Goal: Use online tool/utility: Utilize a website feature to perform a specific function

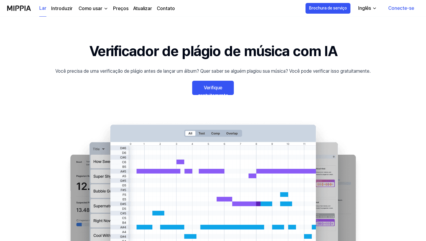
click at [345, 88] on 배너 "Verificador de plágio de música com IA Você precisa de uma verificação de plági…" at bounding box center [213, 141] width 426 height 203
click at [227, 90] on link "Verifique gratuitamente" at bounding box center [213, 88] width 42 height 14
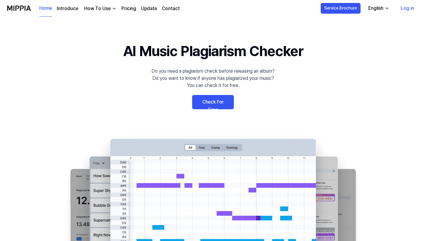
click at [215, 103] on link "Check For Free" at bounding box center [213, 102] width 42 height 14
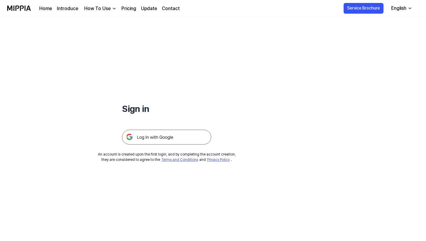
click at [190, 137] on img at bounding box center [166, 137] width 89 height 15
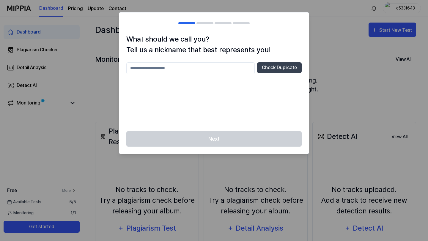
click at [205, 70] on input "text" at bounding box center [190, 68] width 128 height 12
type input "**********"
click at [281, 70] on button "Check Duplicate" at bounding box center [279, 67] width 45 height 11
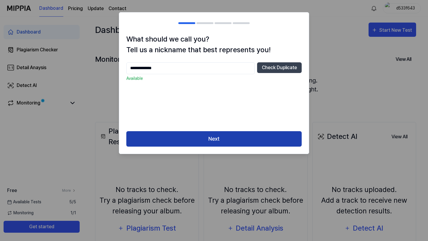
click at [271, 142] on button "Next" at bounding box center [213, 139] width 175 height 16
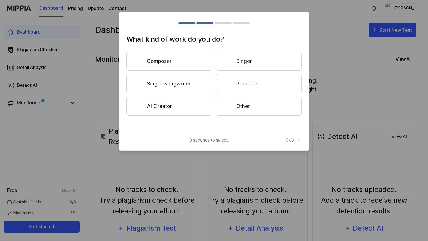
click at [186, 58] on button "Composer" at bounding box center [169, 61] width 86 height 19
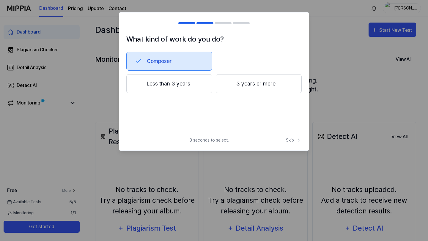
click at [200, 87] on button "Less than 3 years" at bounding box center [169, 83] width 86 height 19
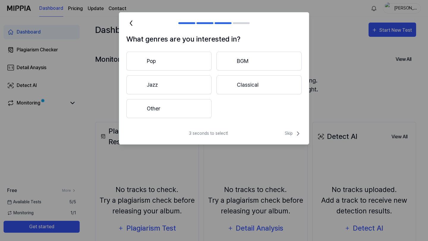
click at [205, 103] on button "Other" at bounding box center [168, 108] width 85 height 19
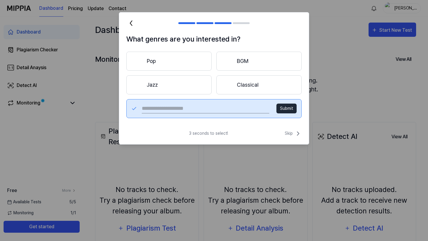
click at [211, 110] on input "text" at bounding box center [205, 109] width 127 height 10
drag, startPoint x: 167, startPoint y: 106, endPoint x: 136, endPoint y: 107, distance: 30.9
click at [136, 107] on div "******* Submit" at bounding box center [213, 108] width 175 height 19
type input "******"
click at [288, 109] on button "Submit" at bounding box center [286, 109] width 20 height 10
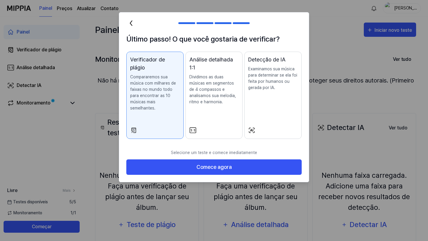
click at [264, 115] on button "Detecção de IA Examinamos sua música para determinar se ela foi feita por human…" at bounding box center [272, 95] width 57 height 87
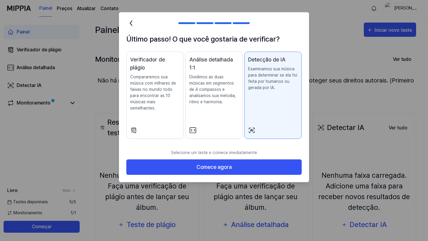
click at [200, 103] on font "Dividimos as duas músicas em segmentos de 4 compassos e analisamos sua melodia,…" at bounding box center [212, 90] width 47 height 30
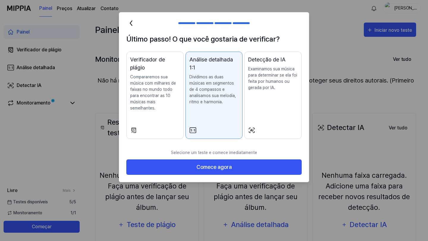
click at [161, 92] on p "Compararemos sua música com milhares de faixas no mundo todo para encontrar as …" at bounding box center [155, 92] width 50 height 37
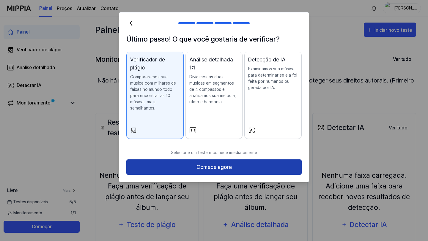
click at [181, 160] on button "Comece agora" at bounding box center [213, 168] width 175 height 16
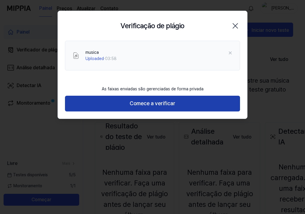
click at [150, 104] on font "Comece a verificar" at bounding box center [153, 103] width 46 height 6
